Goal: Task Accomplishment & Management: Manage account settings

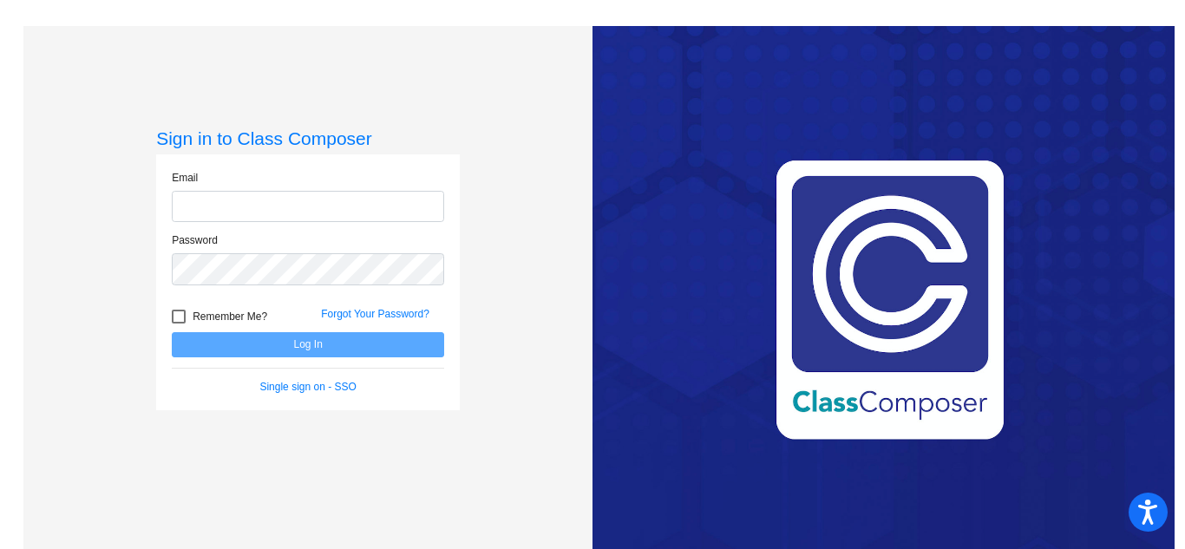
type input "[EMAIL_ADDRESS][PERSON_NAME][DOMAIN_NAME]"
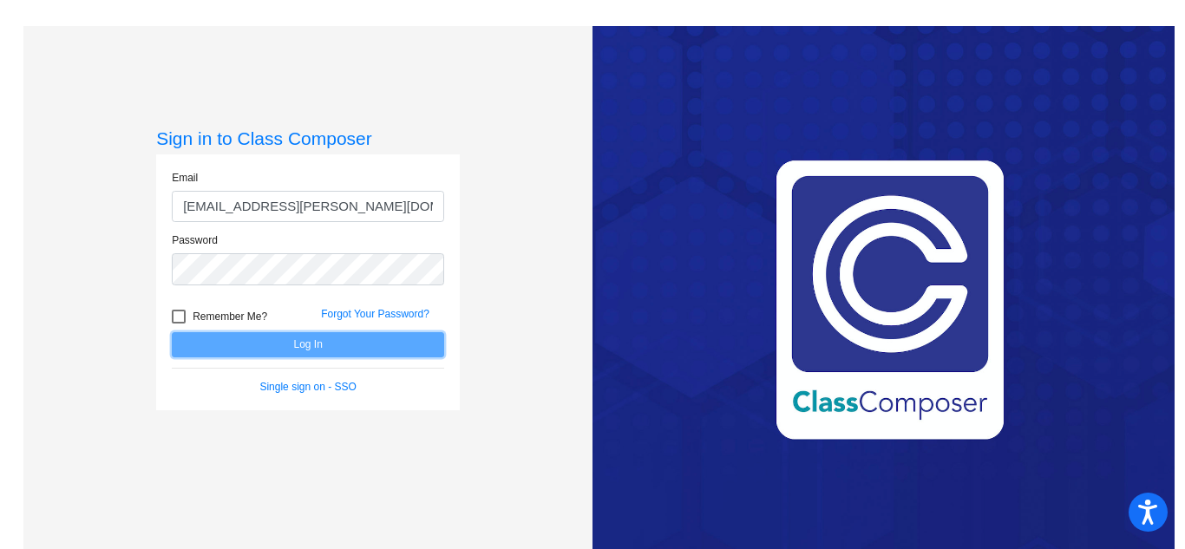
click at [341, 343] on button "Log In" at bounding box center [308, 344] width 272 height 25
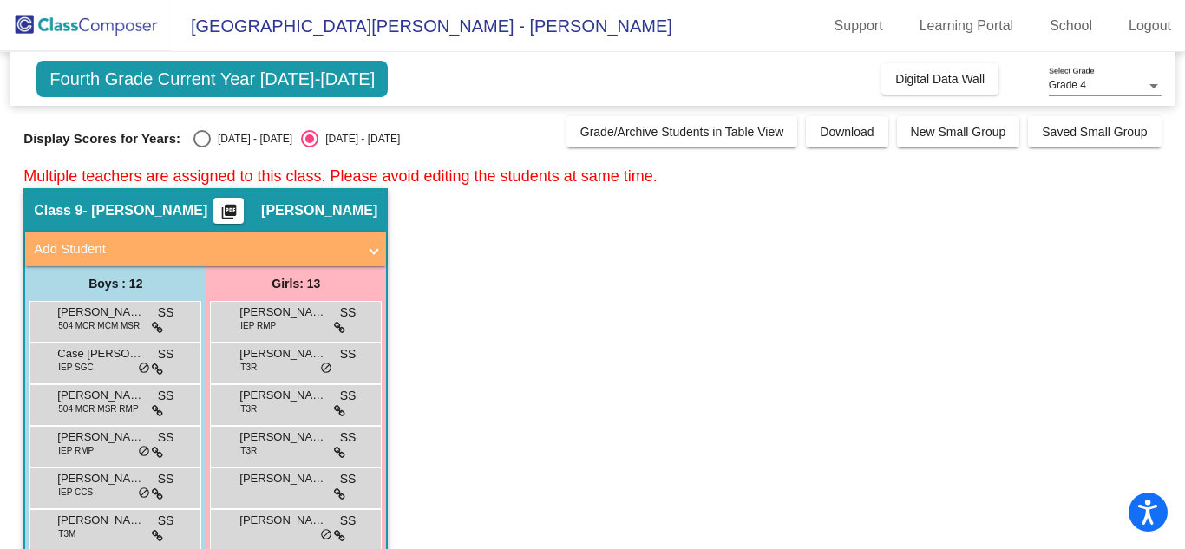
click at [513, 337] on app-classroom "Class 9 - Shaheen picture_as_pdf [PERSON_NAME] Add Student First Name Last Name…" at bounding box center [591, 529] width 1137 height 682
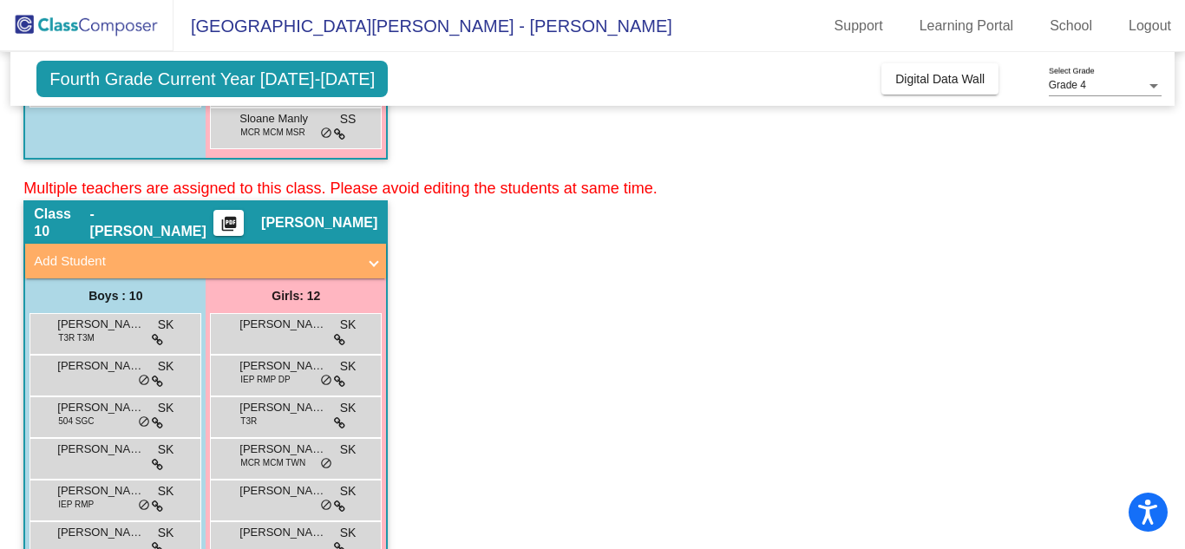
scroll to position [694, 0]
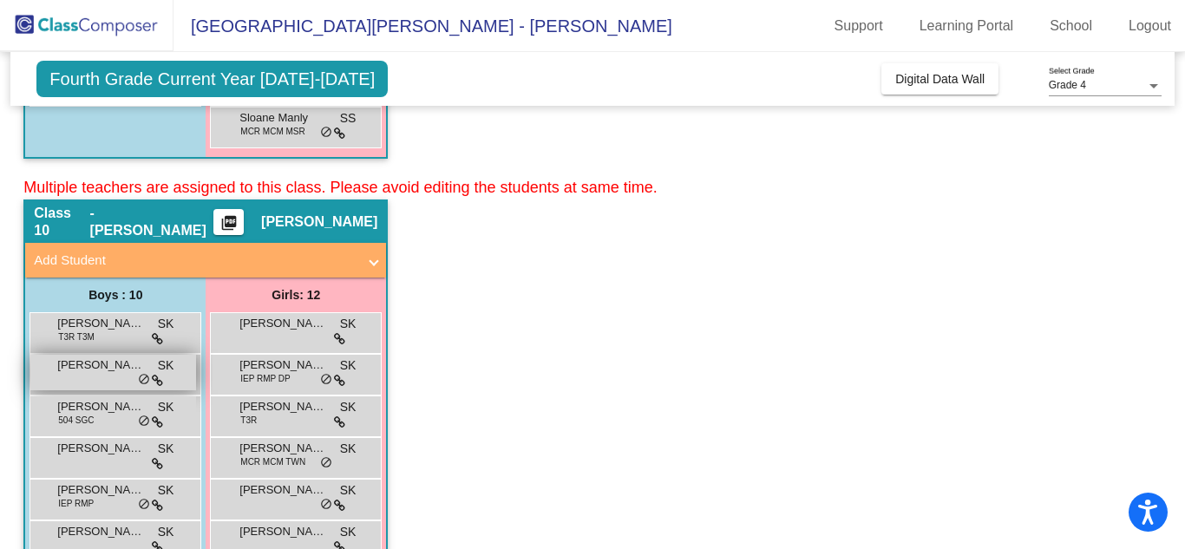
click at [94, 383] on div "Camden [PERSON_NAME] lock do_not_disturb_alt" at bounding box center [113, 373] width 166 height 36
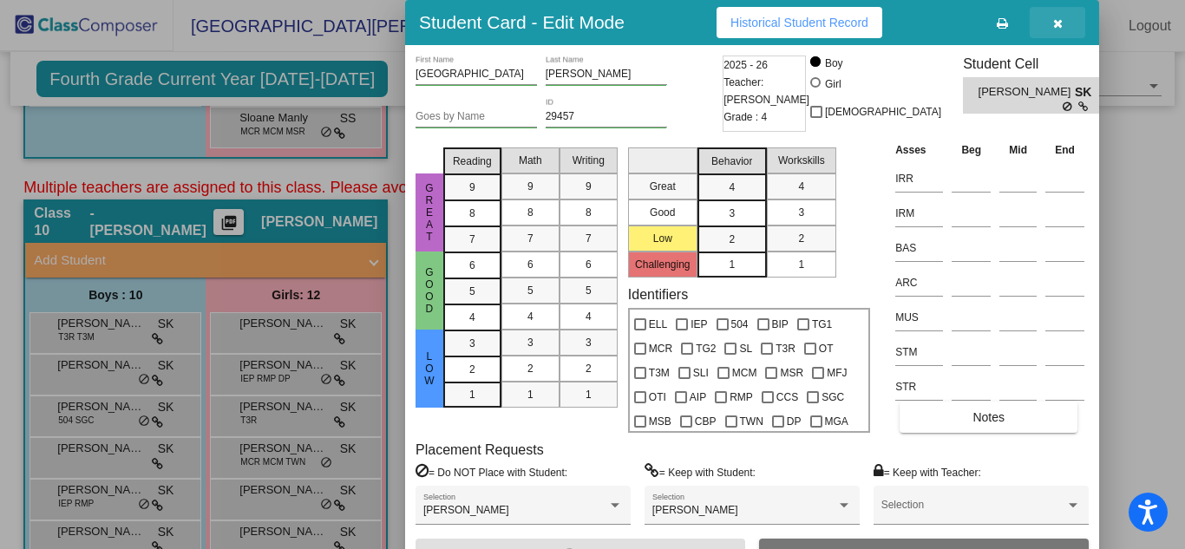
click at [1063, 26] on button "button" at bounding box center [1058, 22] width 56 height 31
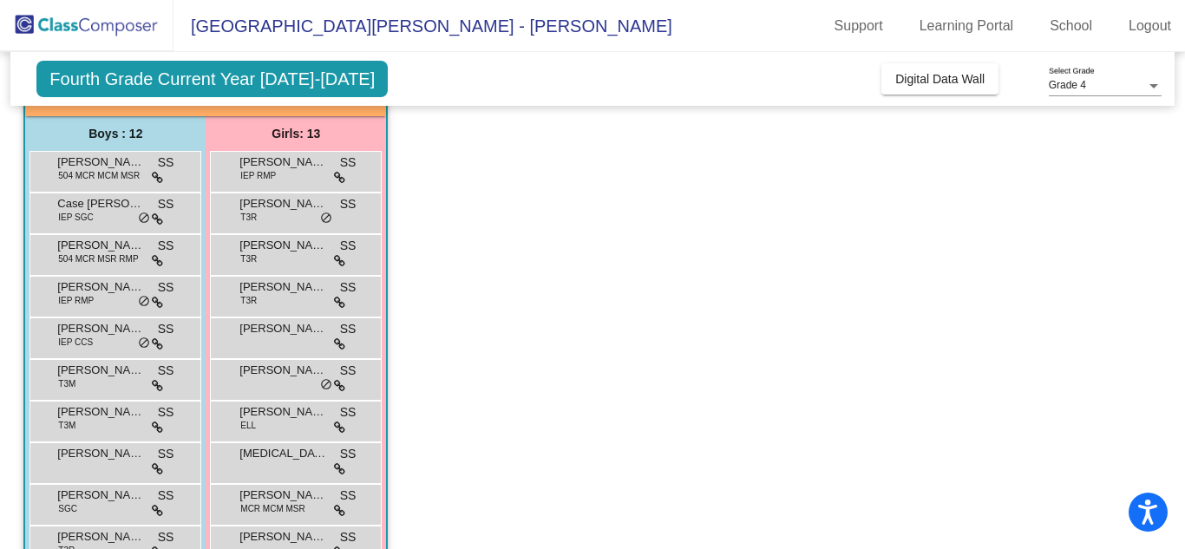
scroll to position [0, 0]
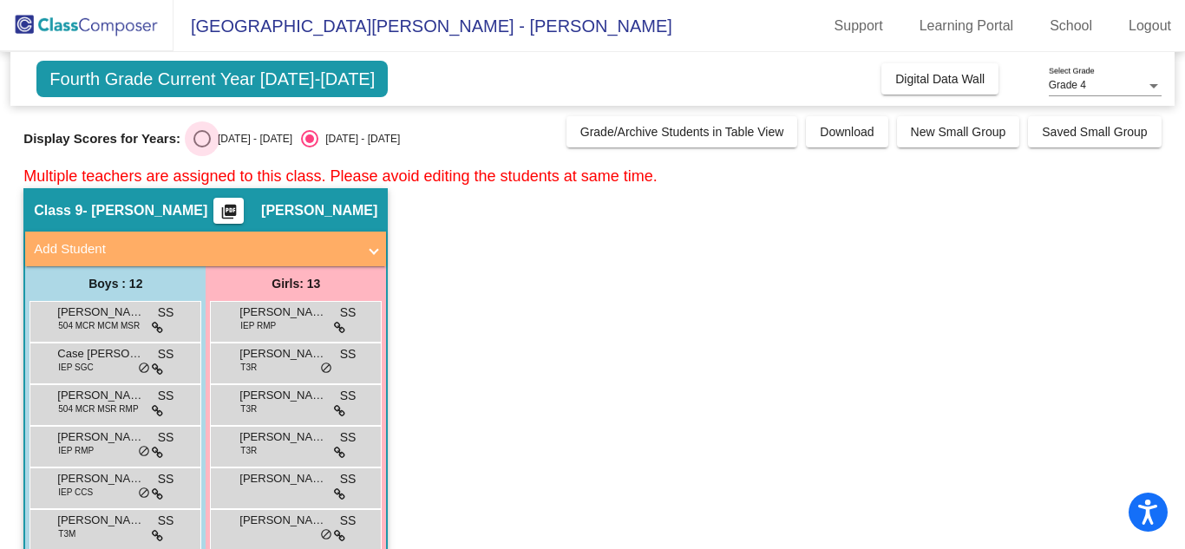
click at [193, 141] on div "Select an option" at bounding box center [201, 138] width 17 height 17
click at [201, 147] on input "[DATE] - [DATE]" at bounding box center [201, 147] width 1 height 1
radio input "true"
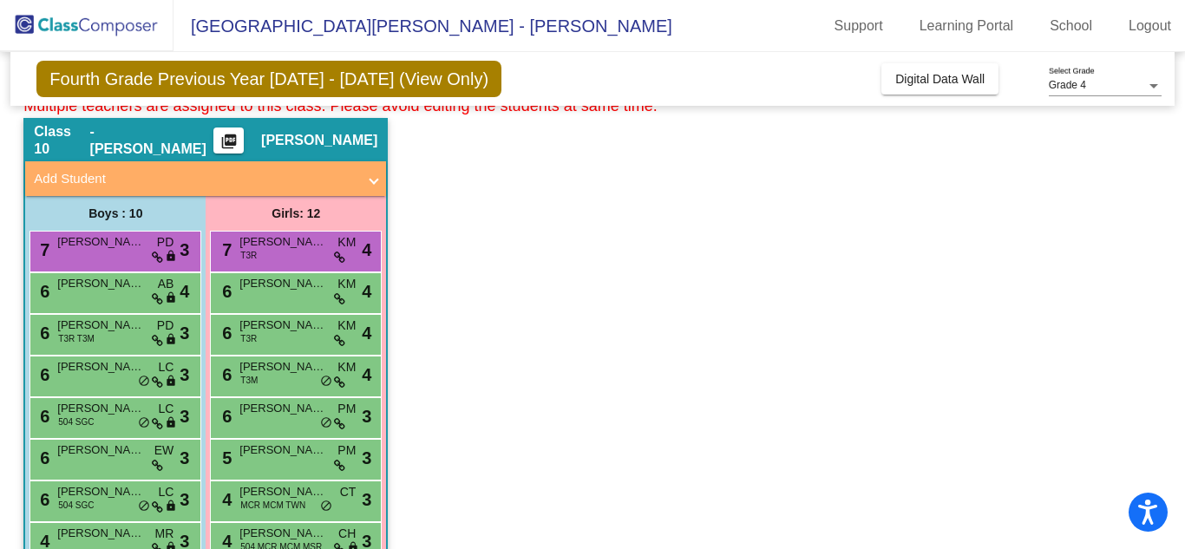
scroll to position [778, 0]
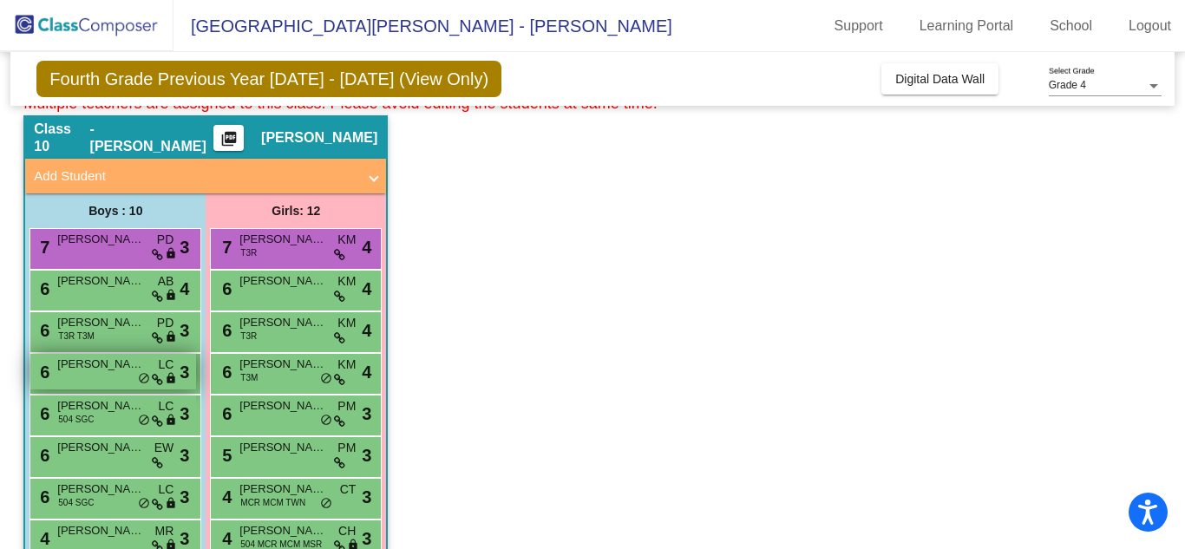
click at [113, 376] on div "6 Camden [PERSON_NAME] lock do_not_disturb_alt 3" at bounding box center [113, 372] width 166 height 36
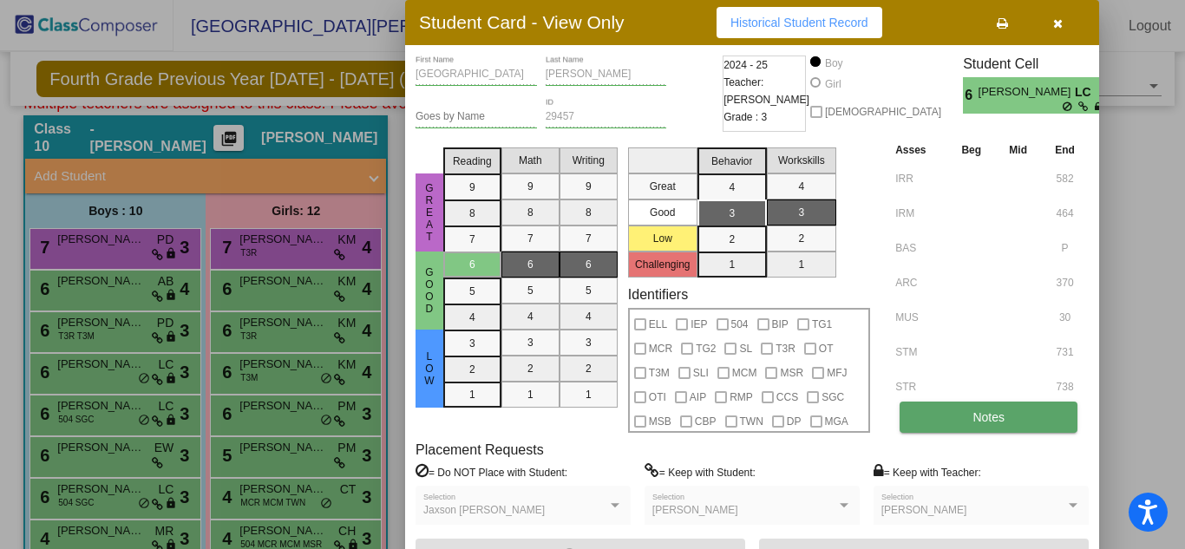
click at [999, 411] on span "Notes" at bounding box center [989, 417] width 32 height 14
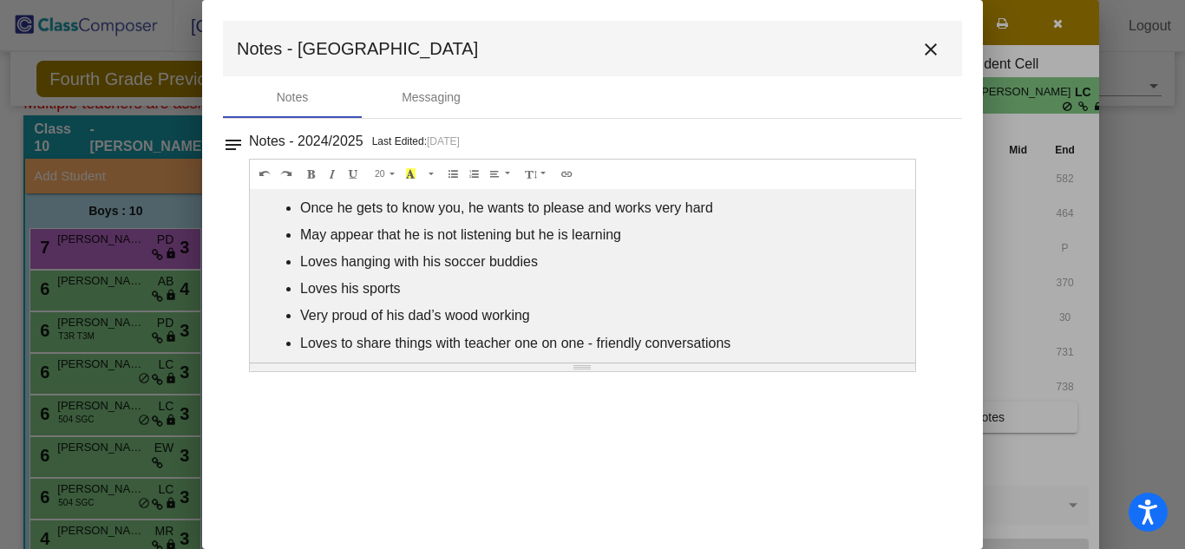
scroll to position [86, 0]
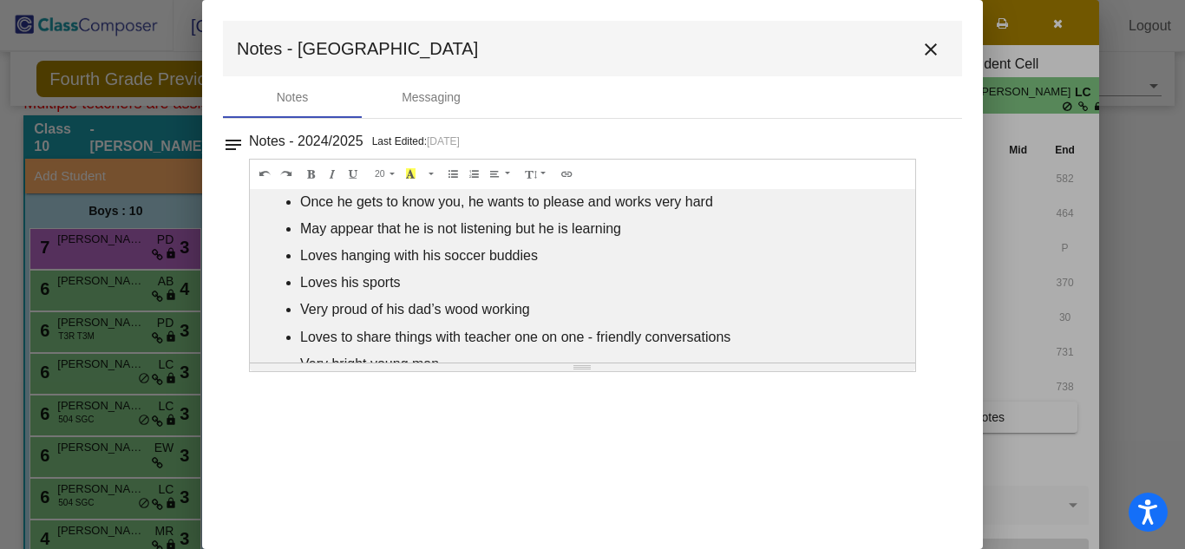
drag, startPoint x: 910, startPoint y: 262, endPoint x: 898, endPoint y: 334, distance: 73.0
click at [898, 334] on div "Loves his family Mom was very supportive. May make comments at first that appea…" at bounding box center [582, 276] width 665 height 174
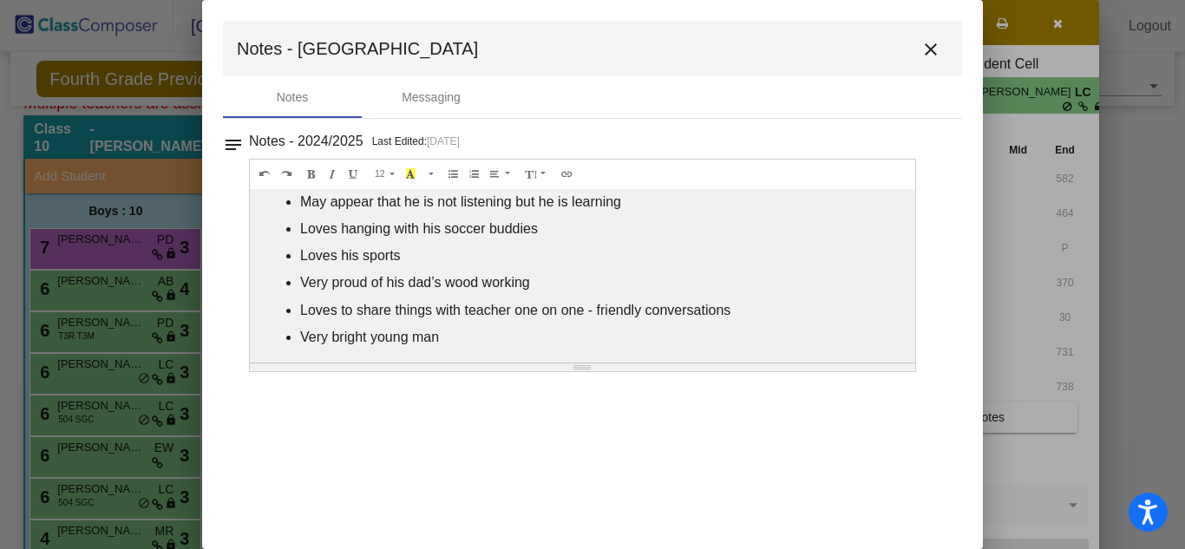
scroll to position [115, 0]
click at [937, 44] on mat-icon "close" at bounding box center [930, 49] width 21 height 21
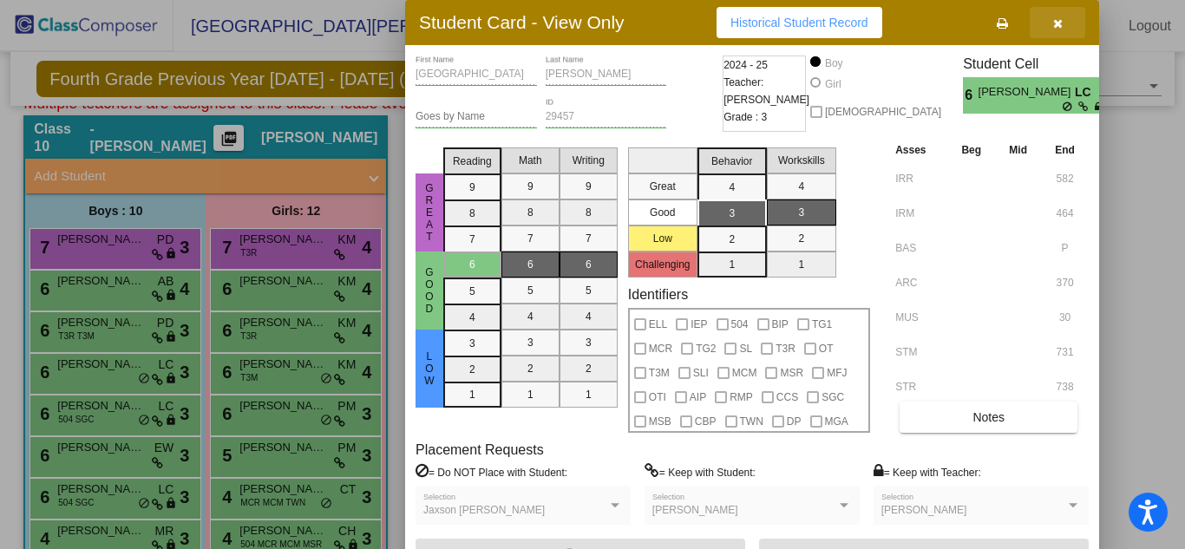
click at [1062, 27] on icon "button" at bounding box center [1058, 23] width 10 height 12
